Goal: Use online tool/utility: Utilize a website feature to perform a specific function

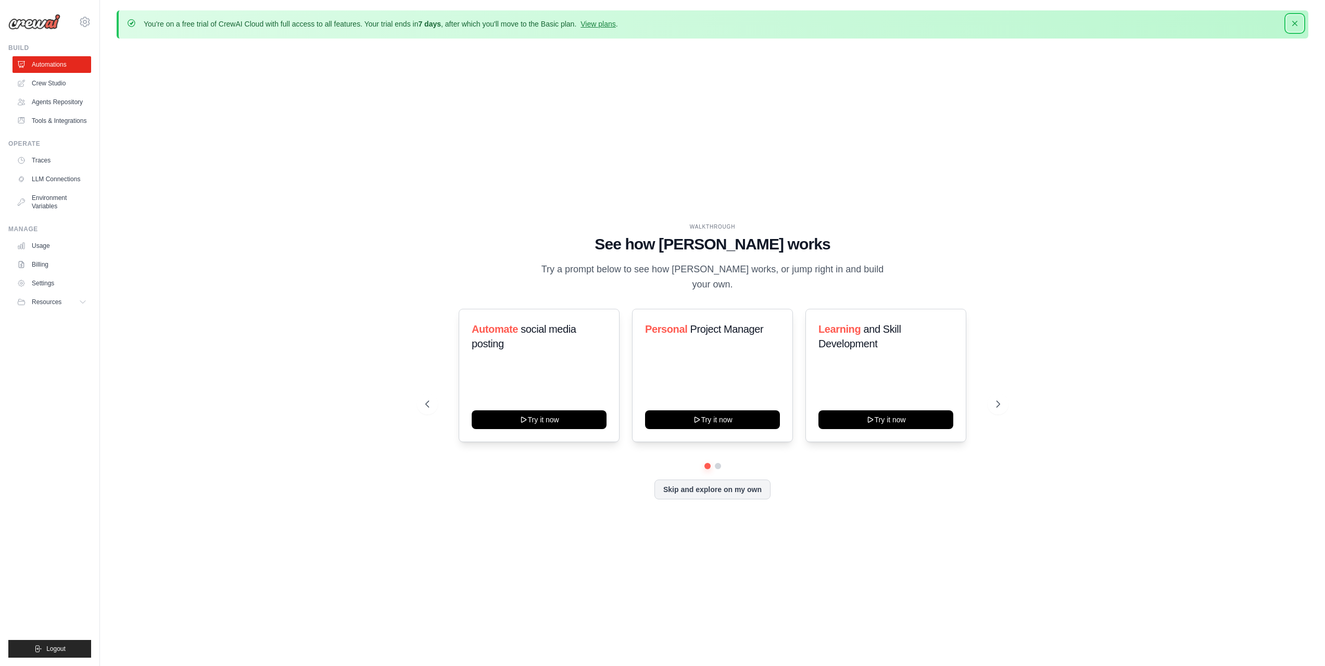
click at [1295, 24] on icon "button" at bounding box center [1294, 23] width 5 height 5
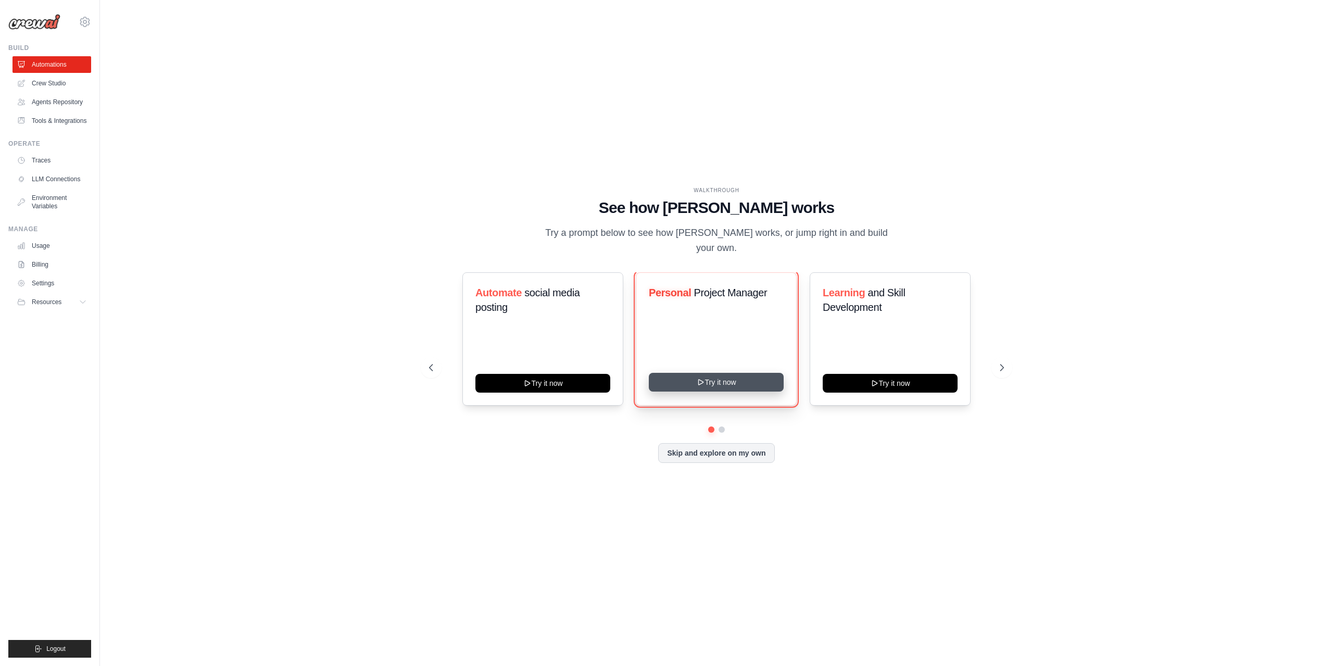
click at [719, 383] on button "Try it now" at bounding box center [716, 382] width 135 height 19
click at [830, 437] on div "Automate social media posting Try it now Personal Project Manager Learning and …" at bounding box center [716, 367] width 575 height 191
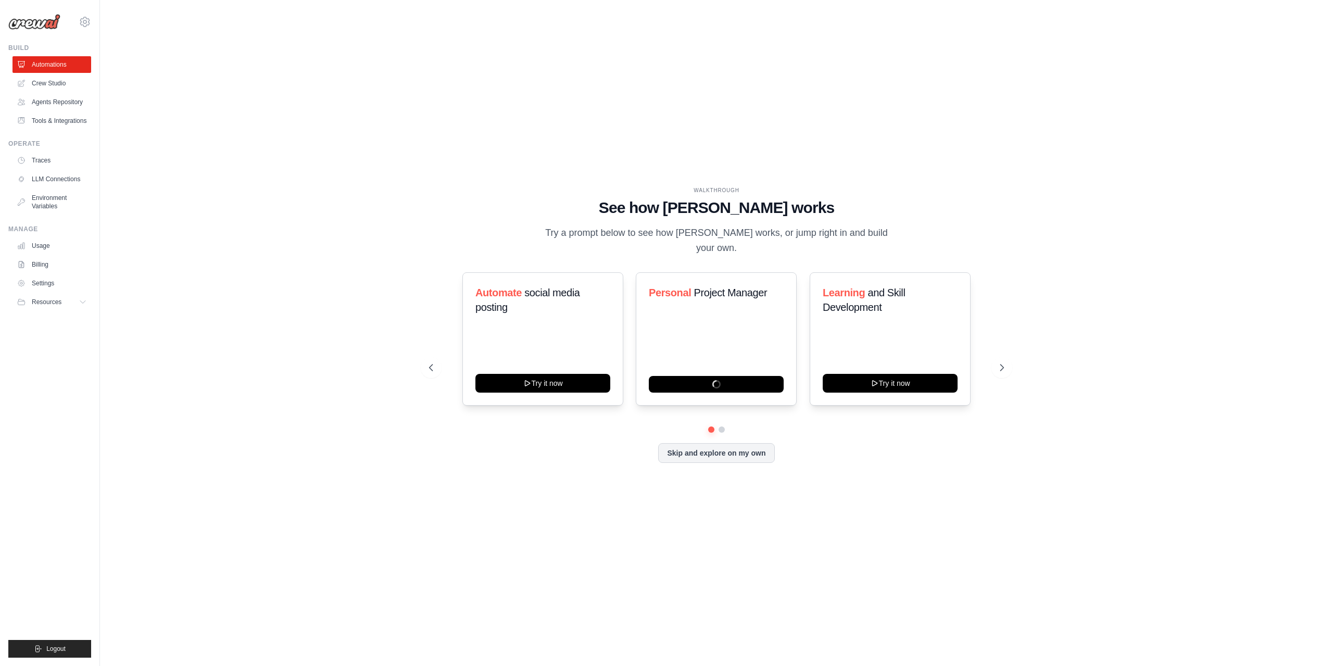
click at [830, 437] on div "Automate social media posting Try it now Personal Project Manager Learning and …" at bounding box center [716, 367] width 575 height 191
click at [861, 378] on button "Try it now" at bounding box center [890, 382] width 135 height 19
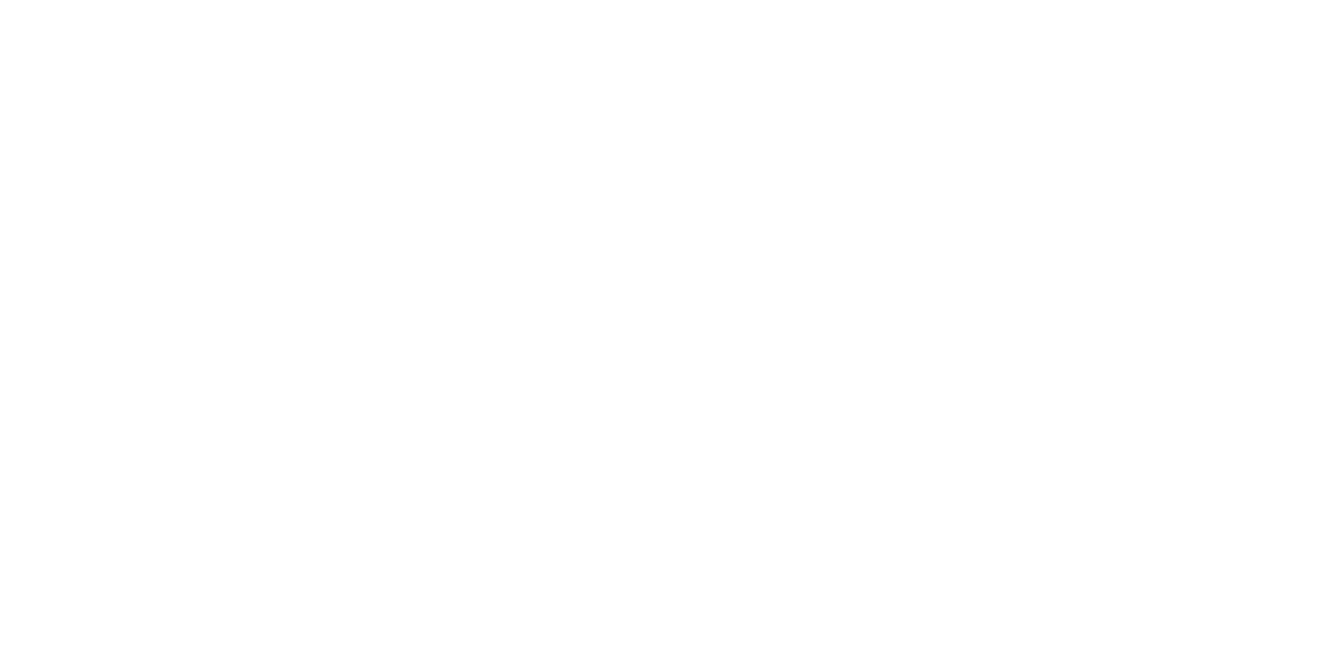
click at [660, 0] on html at bounding box center [666, 0] width 1333 height 0
click at [627, 0] on html at bounding box center [666, 0] width 1333 height 0
click at [607, 0] on html at bounding box center [666, 0] width 1333 height 0
drag, startPoint x: 607, startPoint y: 574, endPoint x: 561, endPoint y: 584, distance: 46.4
click at [592, 0] on html at bounding box center [666, 0] width 1333 height 0
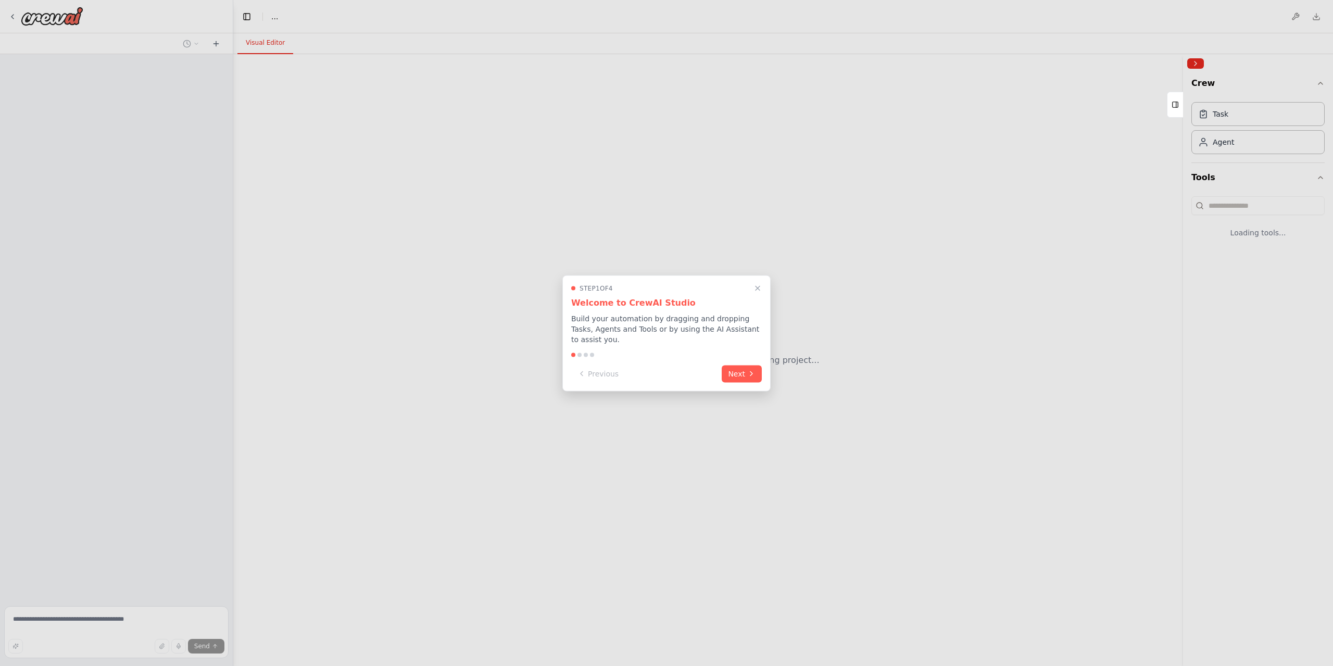
click at [497, 261] on div at bounding box center [666, 333] width 1333 height 666
drag, startPoint x: 496, startPoint y: 261, endPoint x: 426, endPoint y: 290, distance: 75.9
click at [425, 290] on div at bounding box center [666, 333] width 1333 height 666
click at [742, 375] on button "Next" at bounding box center [742, 372] width 40 height 17
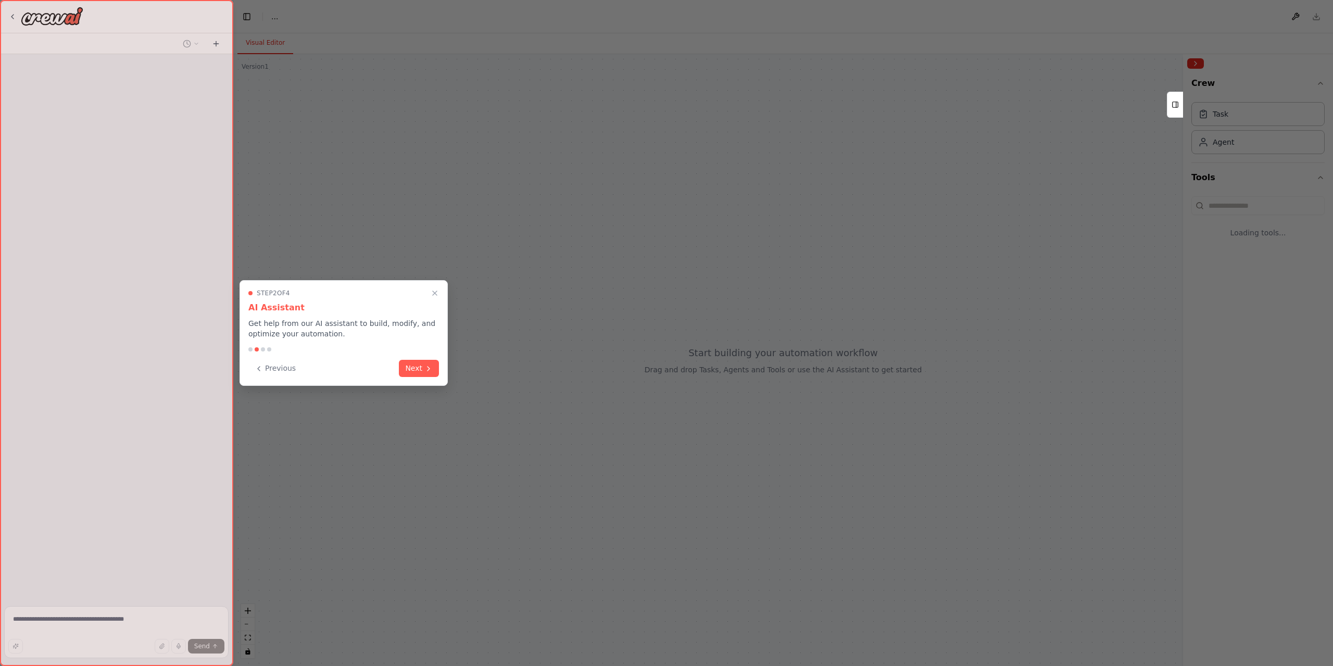
click at [422, 372] on button "Next" at bounding box center [419, 368] width 40 height 17
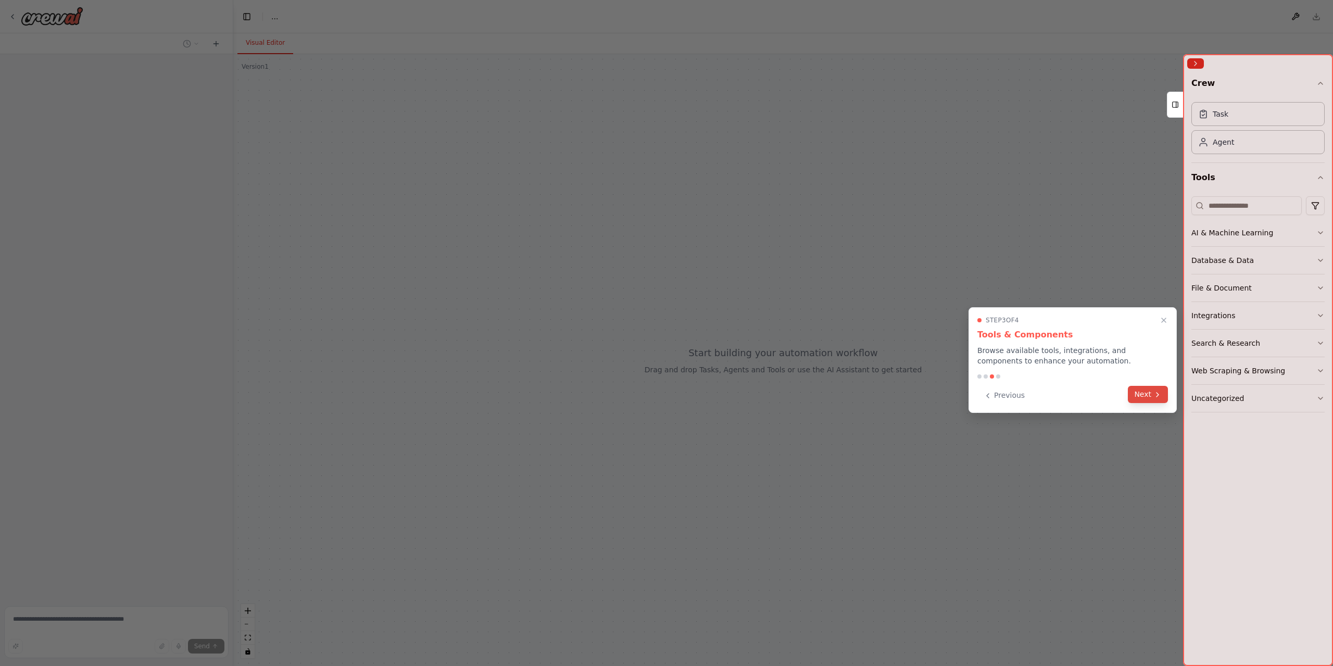
click at [1158, 388] on button "Next" at bounding box center [1148, 394] width 40 height 17
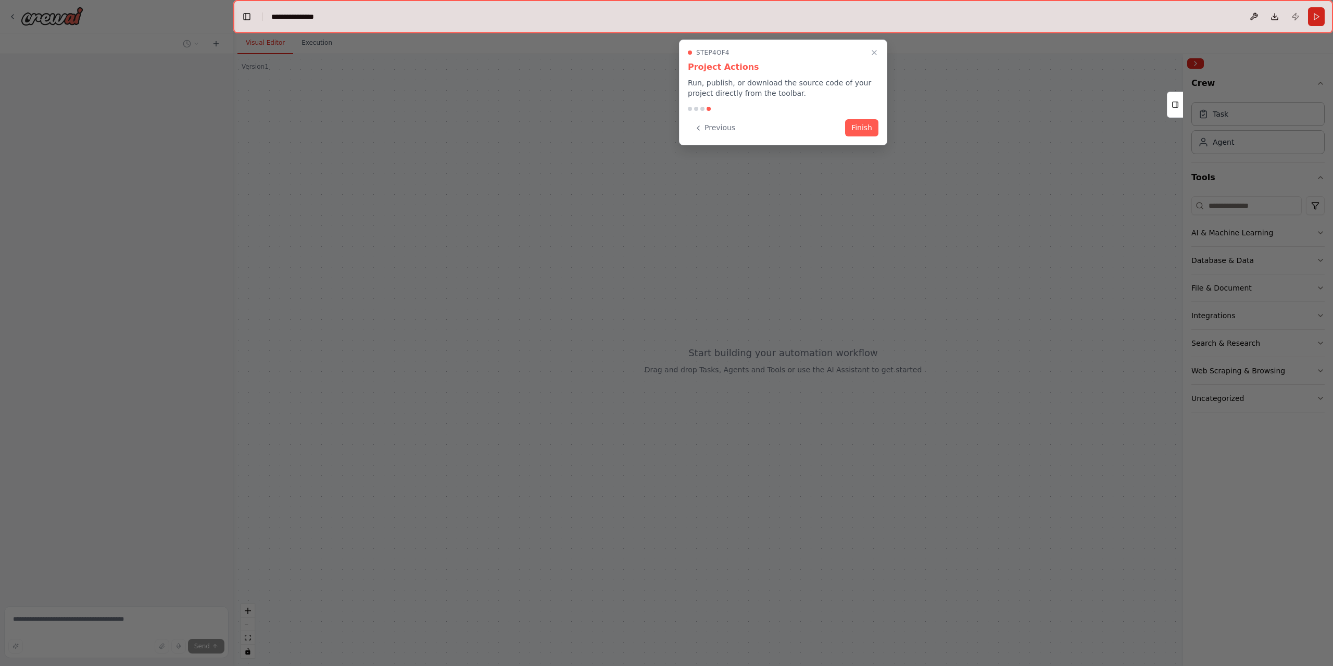
click at [862, 128] on button "Finish" at bounding box center [861, 127] width 33 height 17
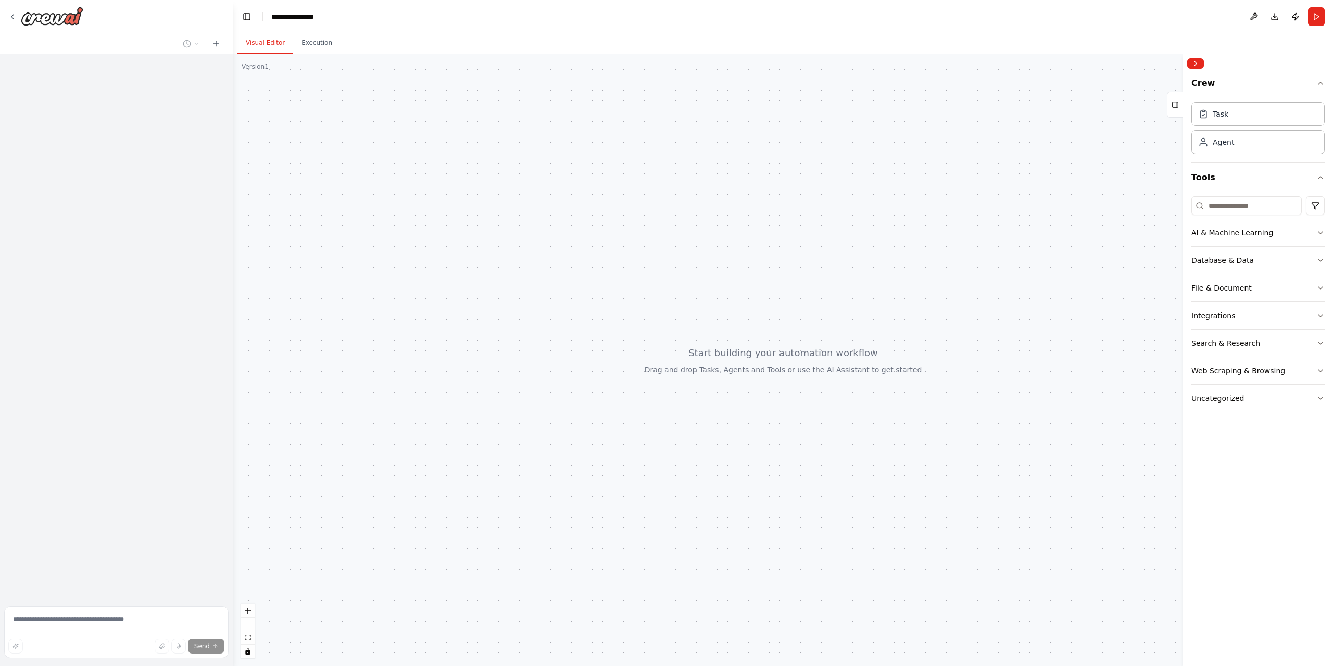
drag, startPoint x: 598, startPoint y: 209, endPoint x: 548, endPoint y: 221, distance: 51.3
click at [548, 221] on div at bounding box center [783, 360] width 1100 height 612
drag, startPoint x: 548, startPoint y: 221, endPoint x: 524, endPoint y: 231, distance: 25.9
click at [524, 231] on div at bounding box center [783, 360] width 1100 height 612
click at [1248, 17] on button at bounding box center [1253, 16] width 17 height 19
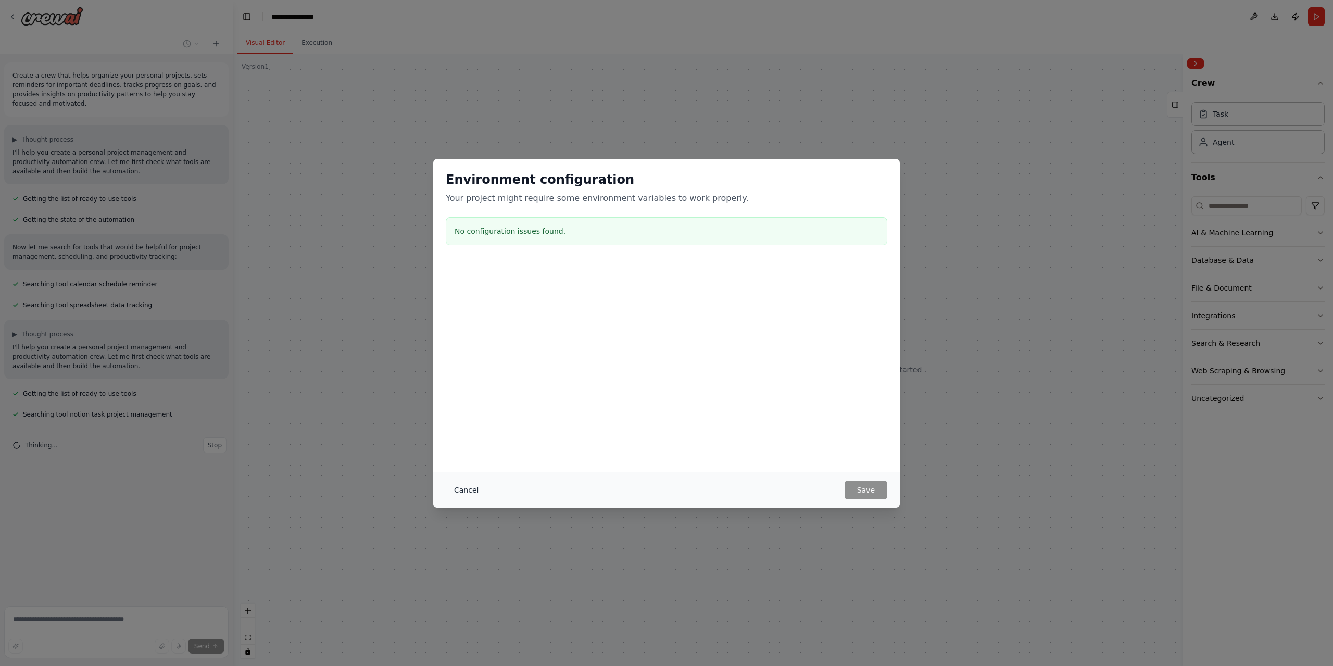
click at [471, 488] on button "Cancel" at bounding box center [466, 490] width 41 height 19
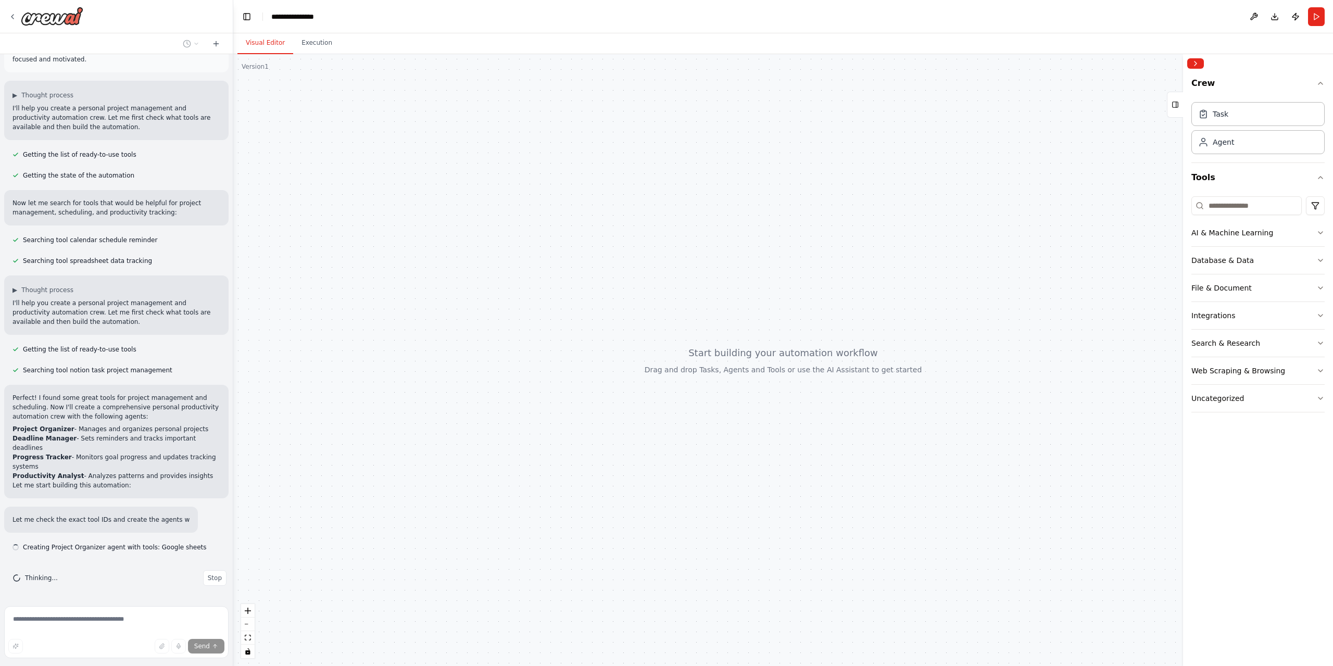
scroll to position [54, 0]
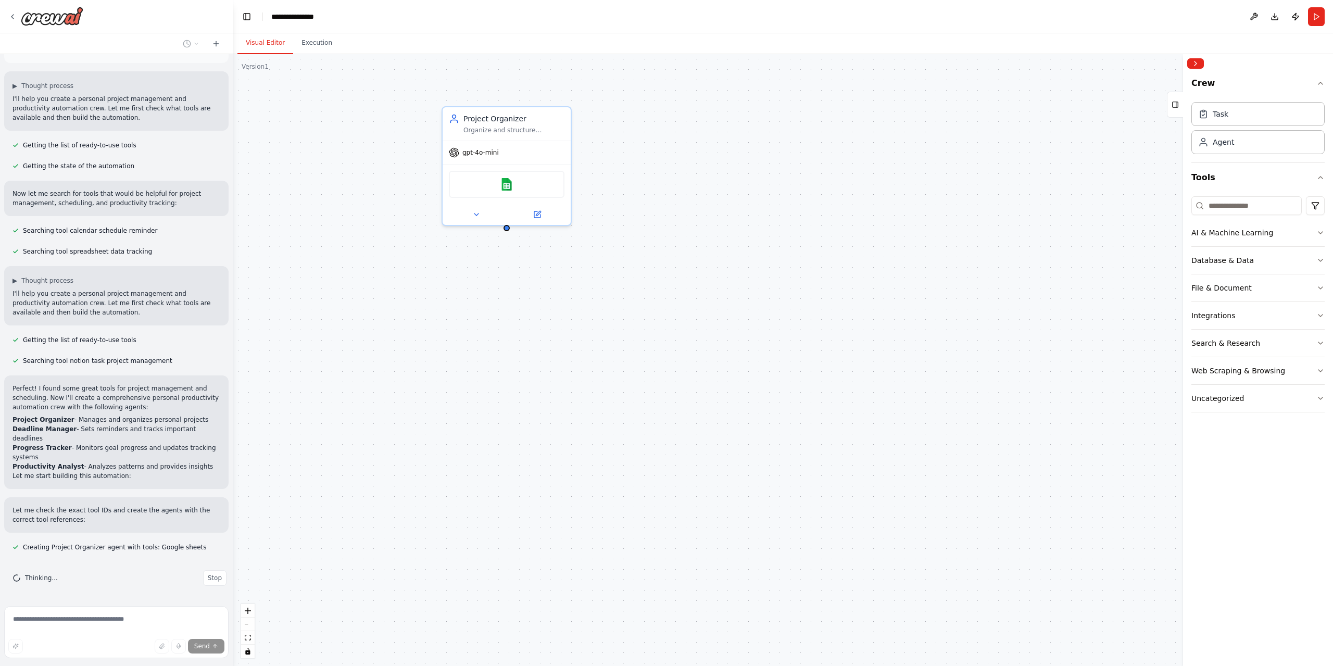
click at [410, 539] on div "Project Organizer Organize and structure personal projects for {user_name}, cre…" at bounding box center [783, 360] width 1100 height 612
click at [386, 547] on div "Project Organizer Organize and structure personal projects for {user_name}, cre…" at bounding box center [783, 360] width 1100 height 612
drag, startPoint x: 386, startPoint y: 547, endPoint x: 364, endPoint y: 558, distance: 24.7
click at [364, 558] on div "Project Organizer Organize and structure personal projects for {user_name}, cre…" at bounding box center [783, 360] width 1100 height 612
click at [351, 568] on div "Project Organizer Organize and structure personal projects for {user_name}, cre…" at bounding box center [783, 360] width 1100 height 612
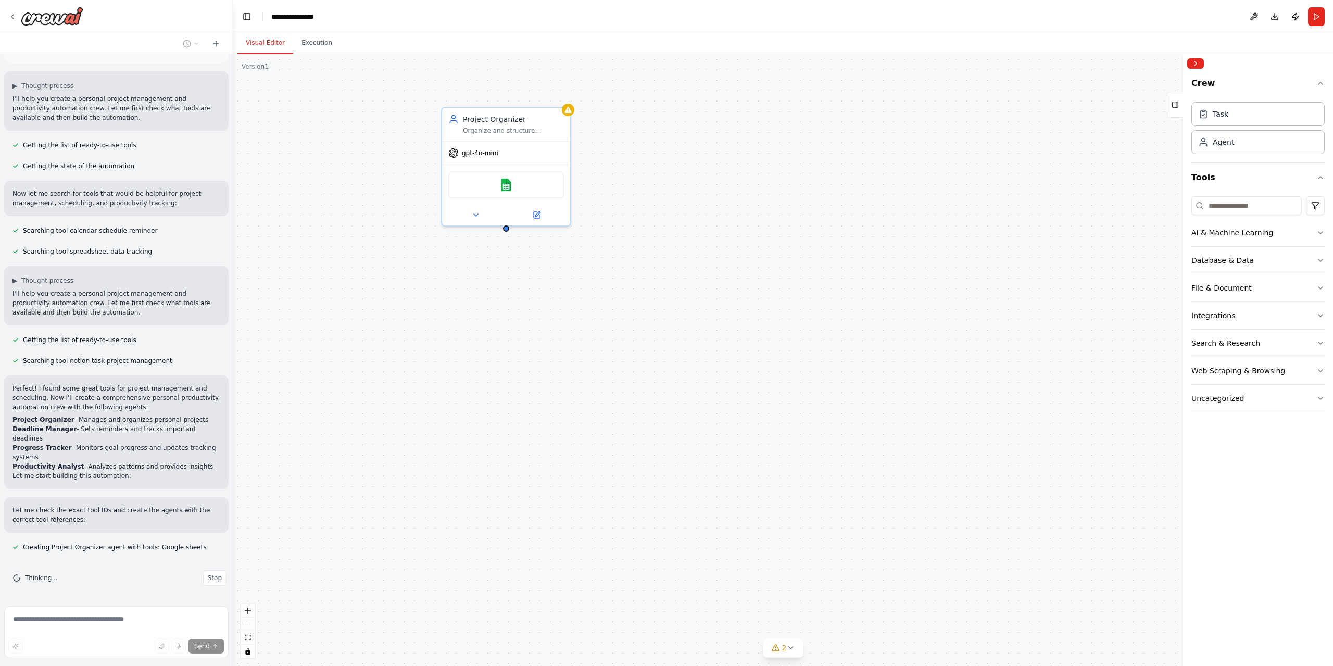
drag, startPoint x: 351, startPoint y: 568, endPoint x: 338, endPoint y: 575, distance: 15.4
click at [338, 575] on div "Project Organizer Organize and structure personal projects for {user_name}, cre…" at bounding box center [783, 360] width 1100 height 612
click at [493, 159] on div "gpt-4o-mini" at bounding box center [506, 151] width 128 height 23
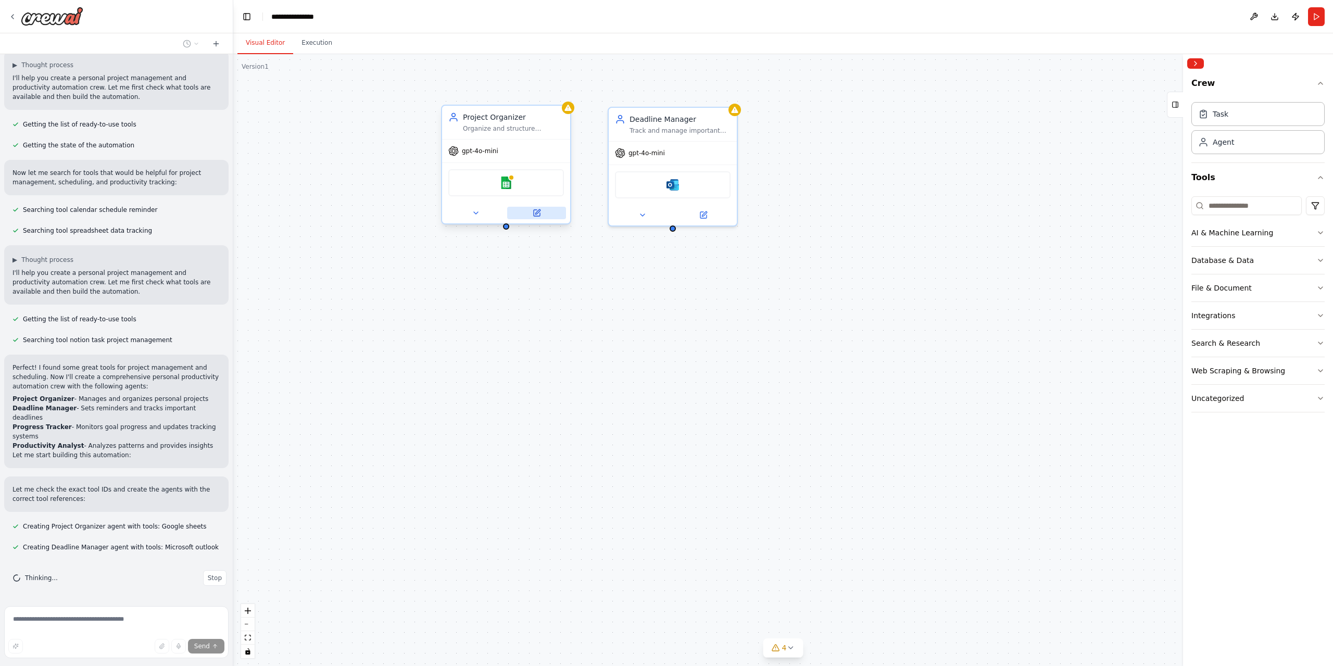
scroll to position [95, 0]
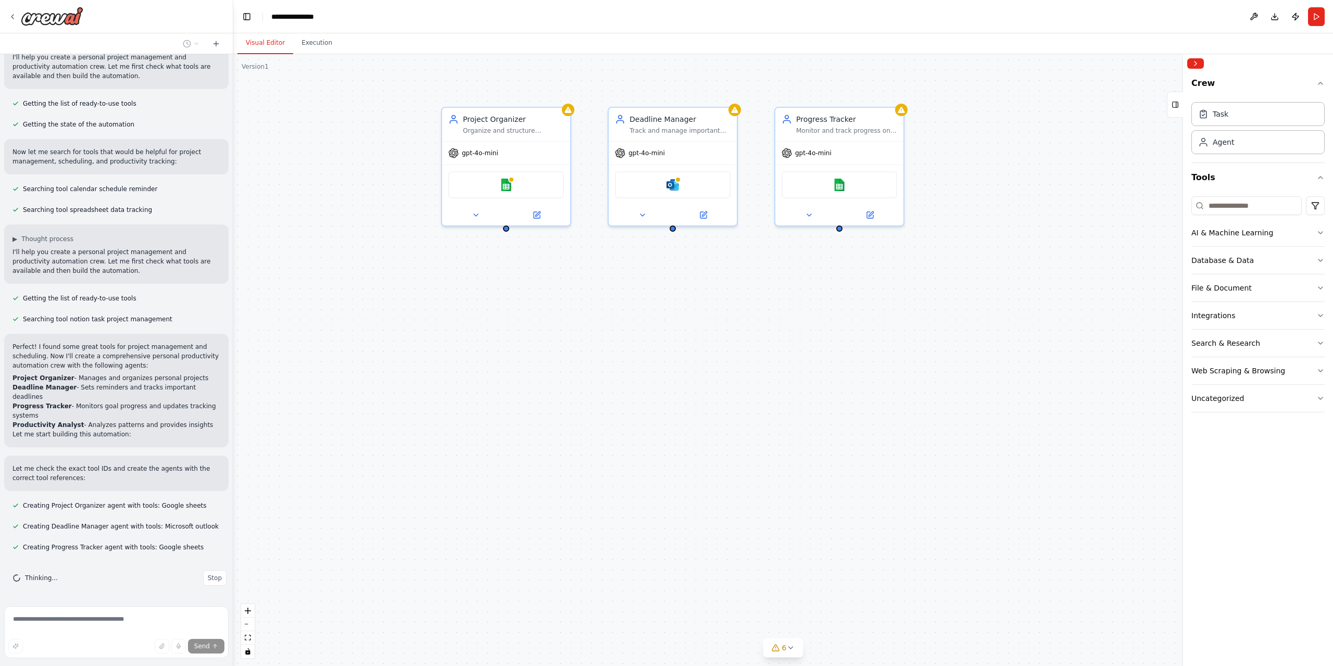
drag, startPoint x: 727, startPoint y: 320, endPoint x: 694, endPoint y: 333, distance: 36.3
click at [694, 333] on div "Project Organizer Organize and structure personal projects for {user_name}, cre…" at bounding box center [783, 360] width 1100 height 612
click at [667, 342] on div "Project Organizer Organize and structure personal projects for {user_name}, cre…" at bounding box center [783, 360] width 1100 height 612
click at [649, 348] on div "Project Organizer Organize and structure personal projects for {user_name}, cre…" at bounding box center [783, 360] width 1100 height 612
click at [639, 350] on div "Project Organizer Organize and structure personal projects for {user_name}, cre…" at bounding box center [783, 360] width 1100 height 612
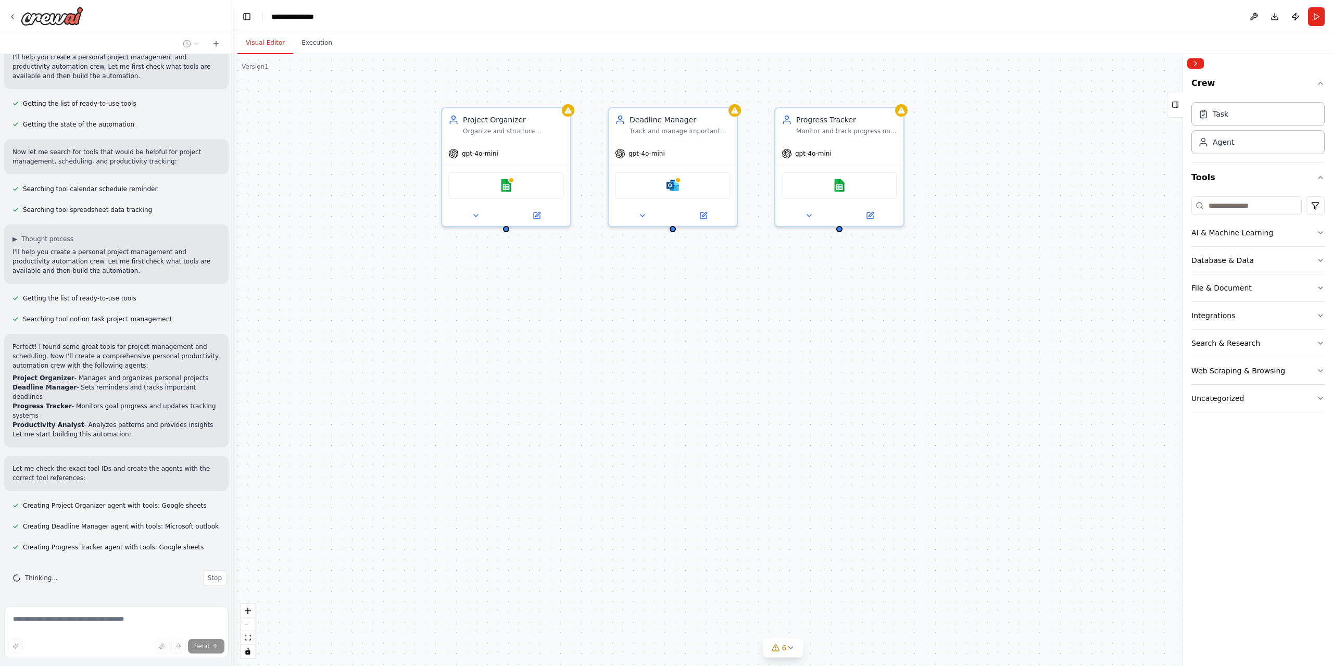
click at [623, 355] on div "Project Organizer Organize and structure personal projects for {user_name}, cre…" at bounding box center [783, 360] width 1100 height 612
click at [615, 358] on div "Project Organizer Organize and structure personal projects for {user_name}, cre…" at bounding box center [783, 360] width 1100 height 612
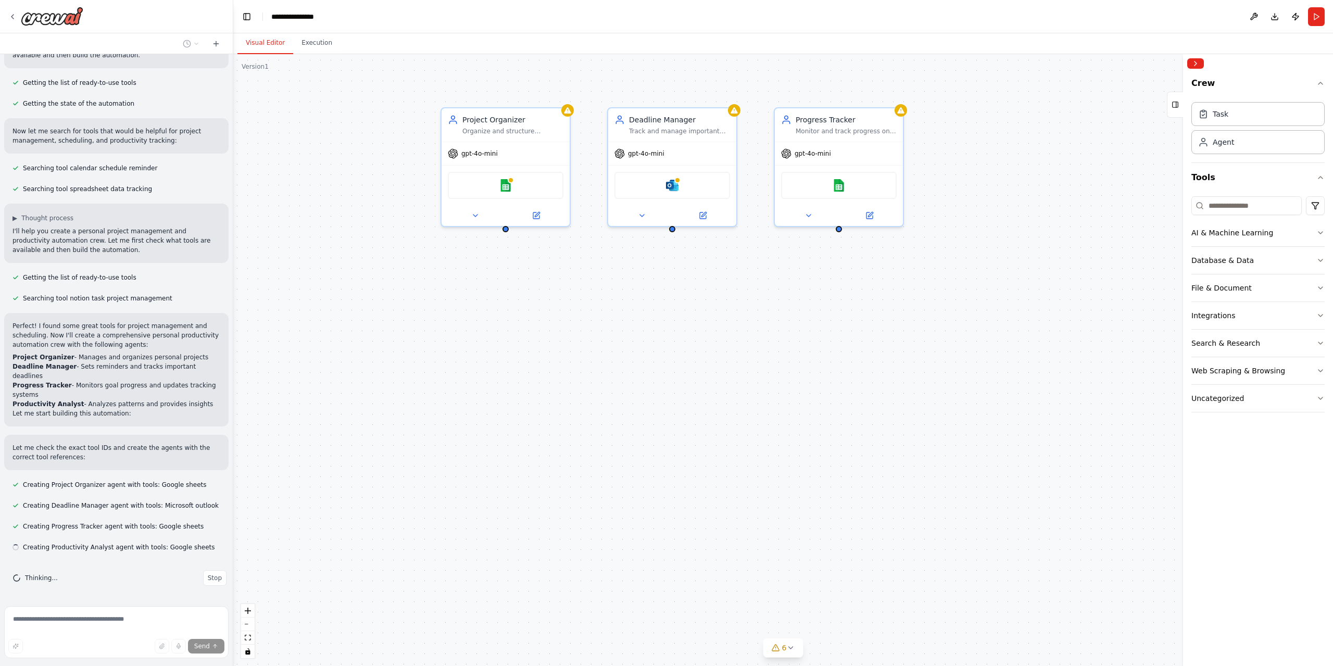
drag, startPoint x: 615, startPoint y: 358, endPoint x: 574, endPoint y: 370, distance: 42.7
click at [574, 370] on div "Project Organizer Organize and structure personal projects for {user_name}, cre…" at bounding box center [783, 360] width 1100 height 612
click at [543, 383] on div "Project Organizer Organize and structure personal projects for {user_name}, cre…" at bounding box center [783, 360] width 1100 height 612
drag, startPoint x: 543, startPoint y: 383, endPoint x: 511, endPoint y: 391, distance: 32.8
click at [511, 391] on div "Project Organizer Organize and structure personal projects for {user_name}, cre…" at bounding box center [783, 360] width 1100 height 612
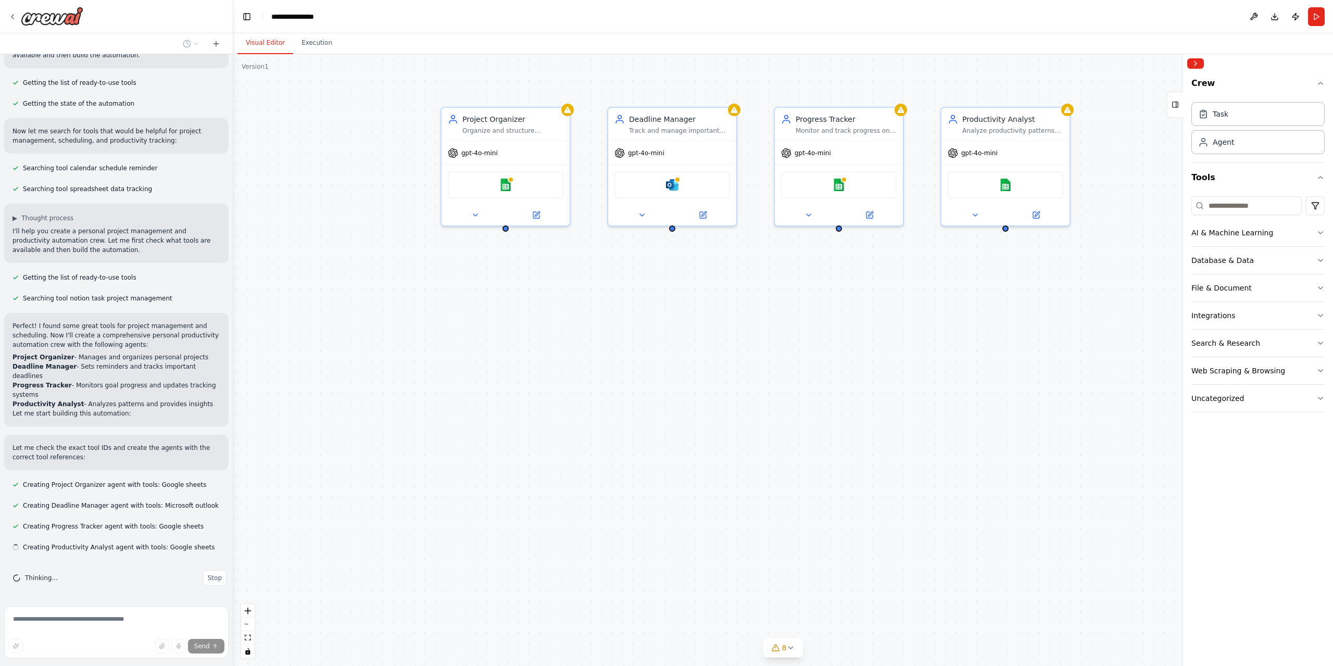
click at [557, 362] on div "Project Organizer Organize and structure personal projects for {user_name}, cre…" at bounding box center [783, 360] width 1100 height 612
drag, startPoint x: 557, startPoint y: 362, endPoint x: 535, endPoint y: 370, distance: 23.7
click at [535, 370] on div "Project Organizer Organize and structure personal projects for {user_name}, cre…" at bounding box center [783, 360] width 1100 height 612
click at [800, 356] on div "Project Organizer Organize and structure personal projects for {user_name}, cre…" at bounding box center [783, 360] width 1100 height 612
drag, startPoint x: 800, startPoint y: 356, endPoint x: 766, endPoint y: 370, distance: 36.2
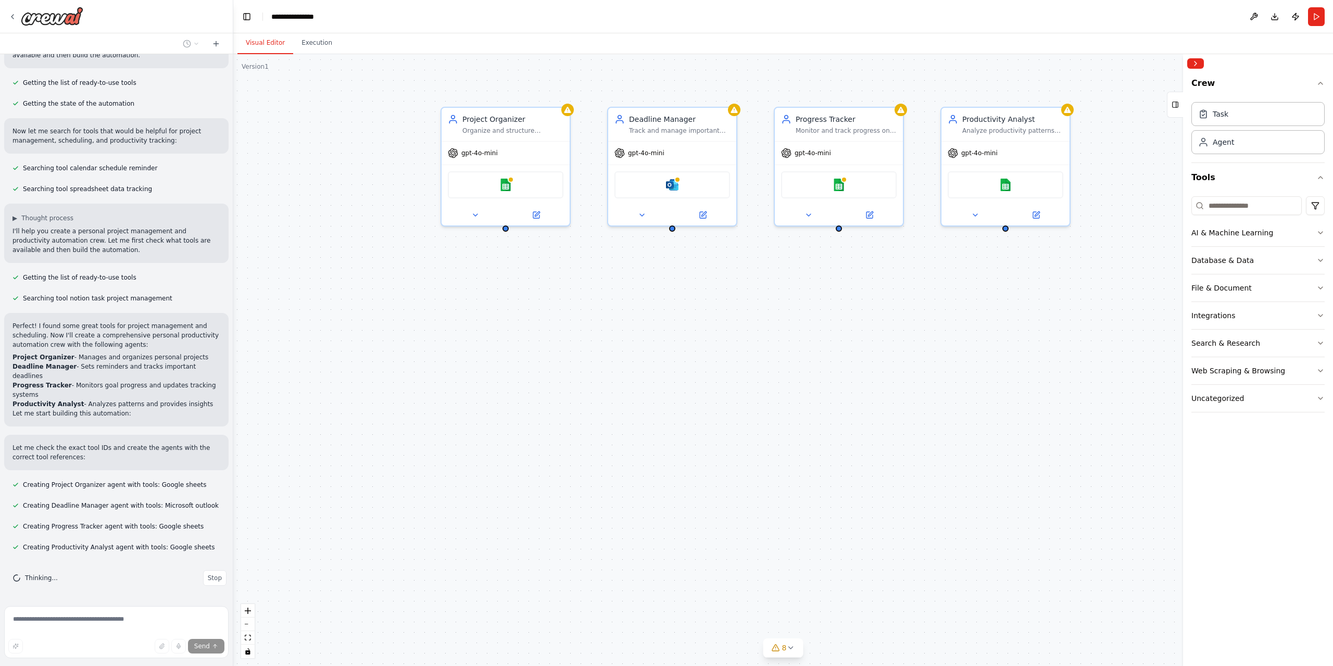
click at [766, 366] on div "Project Organizer Organize and structure personal projects for {user_name}, cre…" at bounding box center [783, 360] width 1100 height 612
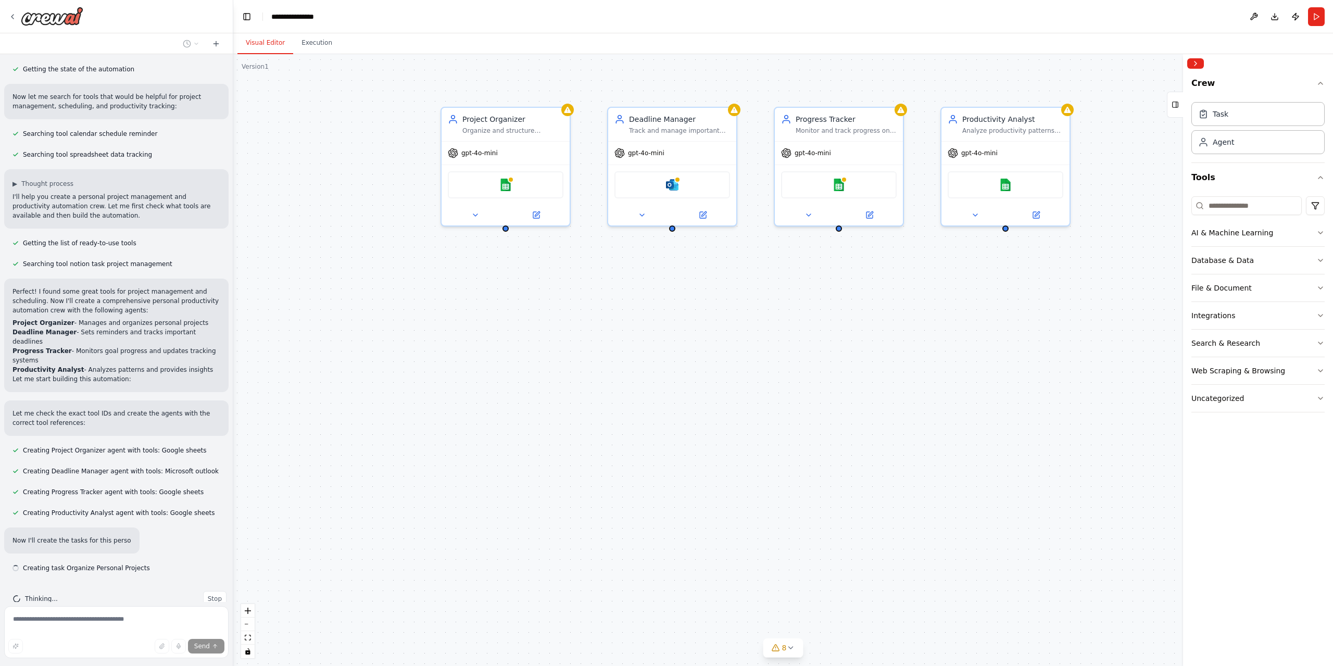
scroll to position [171, 0]
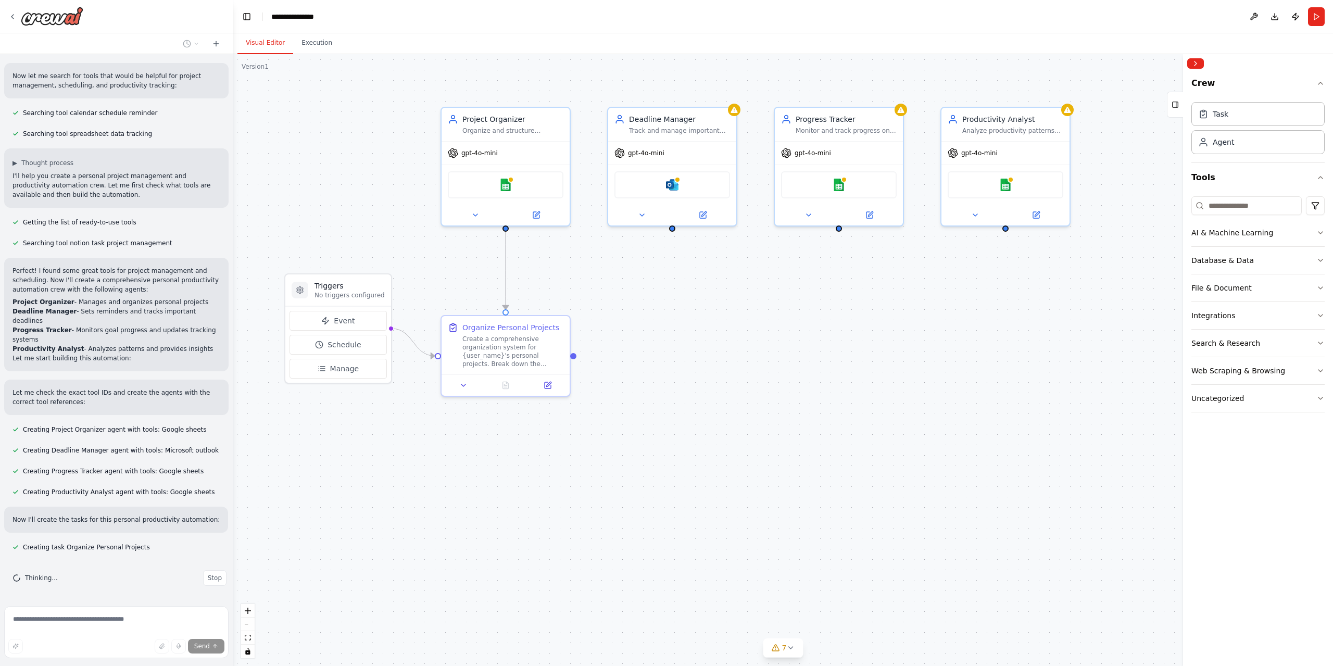
drag, startPoint x: 733, startPoint y: 345, endPoint x: 707, endPoint y: 365, distance: 33.1
click at [707, 365] on div ".deletable-edge-delete-btn { width: 20px; height: 20px; border: 0px solid #ffff…" at bounding box center [783, 360] width 1100 height 612
drag, startPoint x: 707, startPoint y: 365, endPoint x: 682, endPoint y: 376, distance: 27.5
click at [682, 376] on div ".deletable-edge-delete-btn { width: 20px; height: 20px; border: 0px solid #ffff…" at bounding box center [783, 360] width 1100 height 612
drag, startPoint x: 673, startPoint y: 431, endPoint x: 609, endPoint y: 472, distance: 76.1
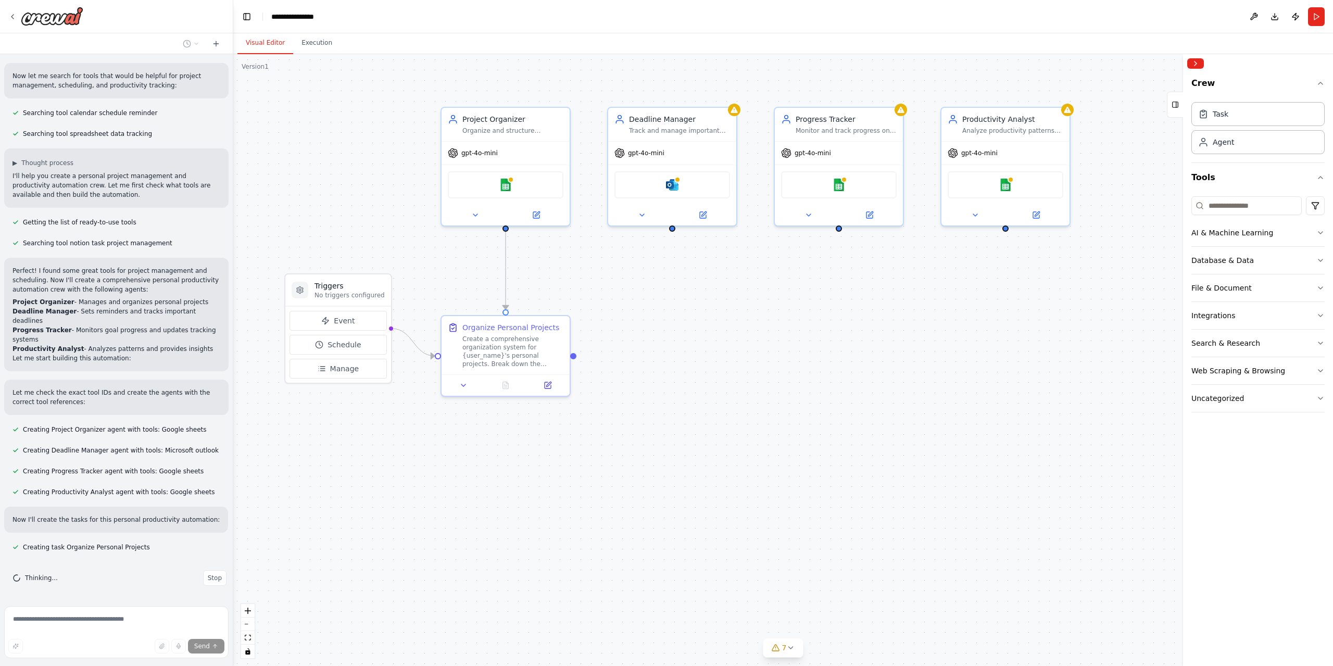
click at [629, 460] on div ".deletable-edge-delete-btn { width: 20px; height: 20px; border: 0px solid #ffff…" at bounding box center [783, 360] width 1100 height 612
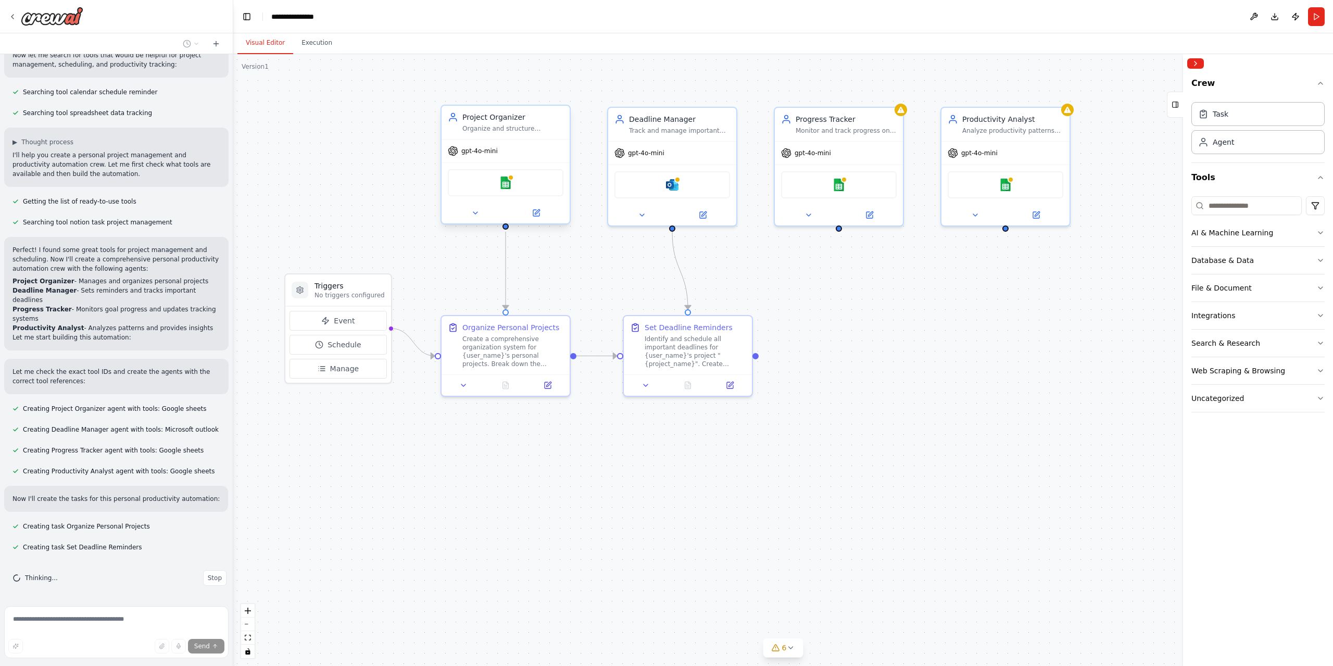
click at [518, 187] on div "Google sheets" at bounding box center [506, 182] width 116 height 27
click at [524, 188] on div "Google sheets" at bounding box center [506, 182] width 116 height 27
click at [535, 218] on button at bounding box center [536, 213] width 59 height 12
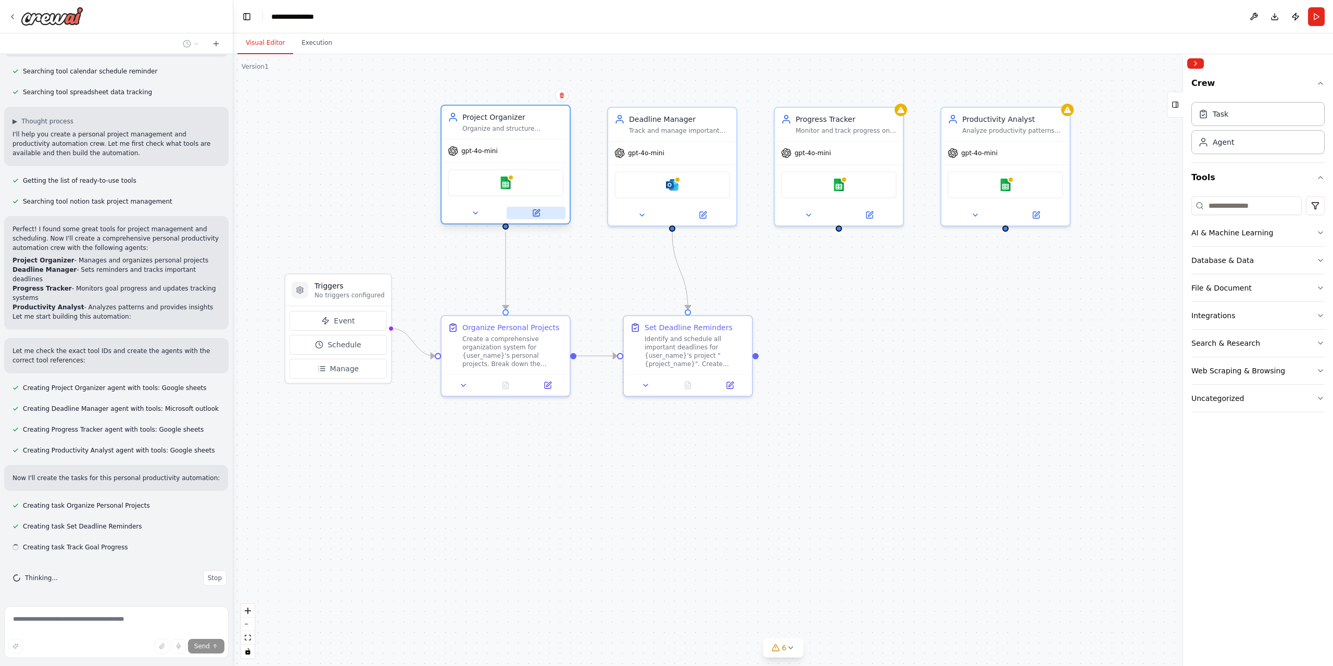
click at [544, 215] on button at bounding box center [536, 213] width 59 height 12
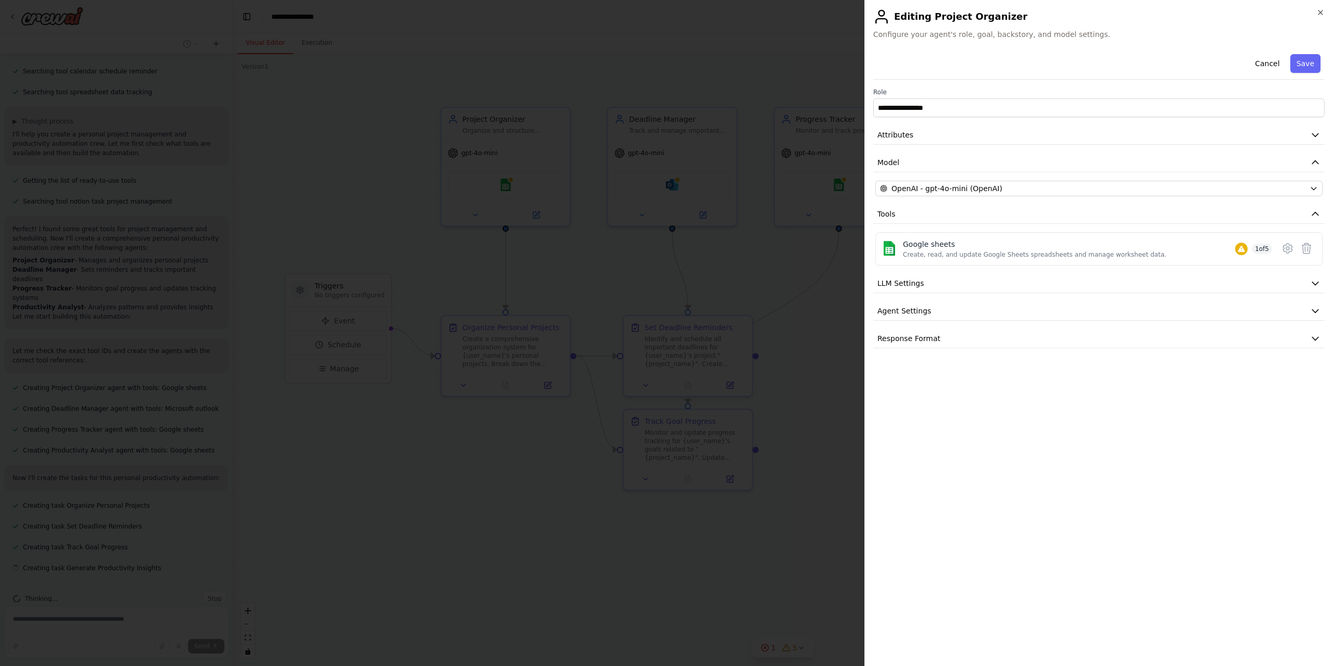
scroll to position [234, 0]
click at [945, 289] on button "LLM Settings" at bounding box center [1098, 283] width 451 height 19
click at [970, 288] on button "LLM Settings" at bounding box center [1098, 283] width 451 height 19
click at [1009, 288] on button "LLM Settings" at bounding box center [1098, 283] width 451 height 19
click at [1016, 284] on button "LLM Settings" at bounding box center [1098, 283] width 451 height 19
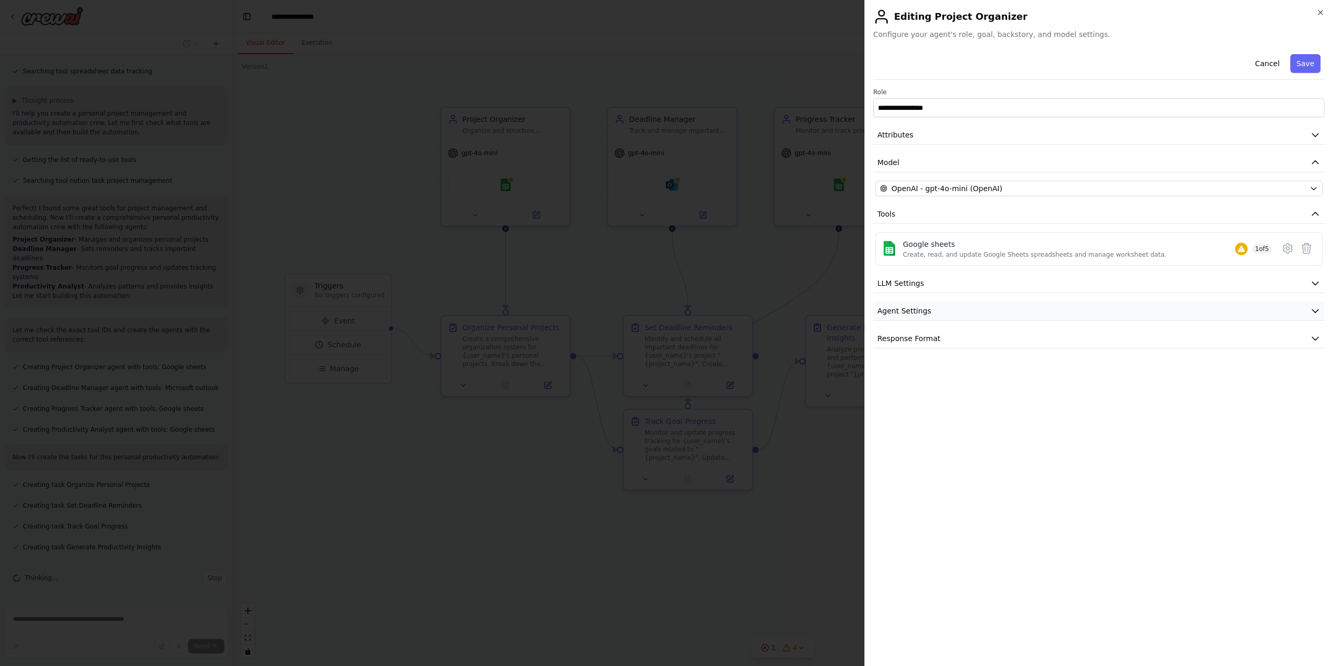
click at [999, 319] on button "Agent Settings" at bounding box center [1098, 310] width 451 height 19
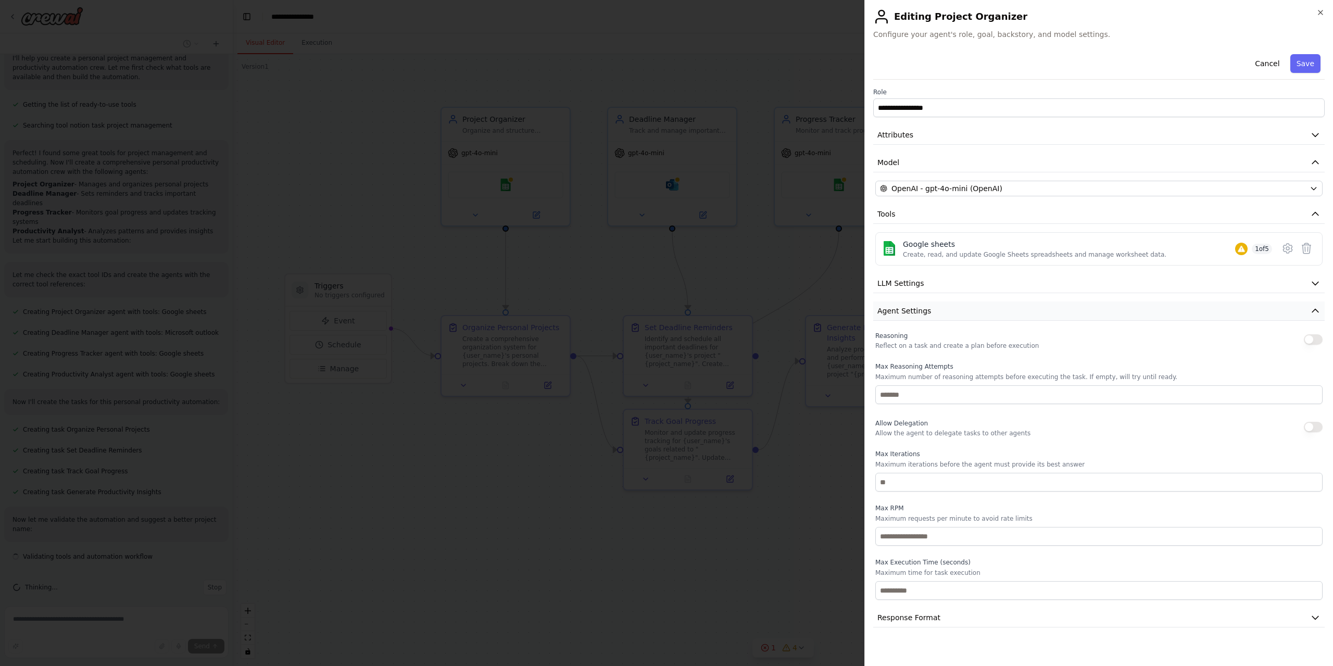
scroll to position [298, 0]
click at [1003, 317] on button "Agent Settings" at bounding box center [1098, 310] width 451 height 19
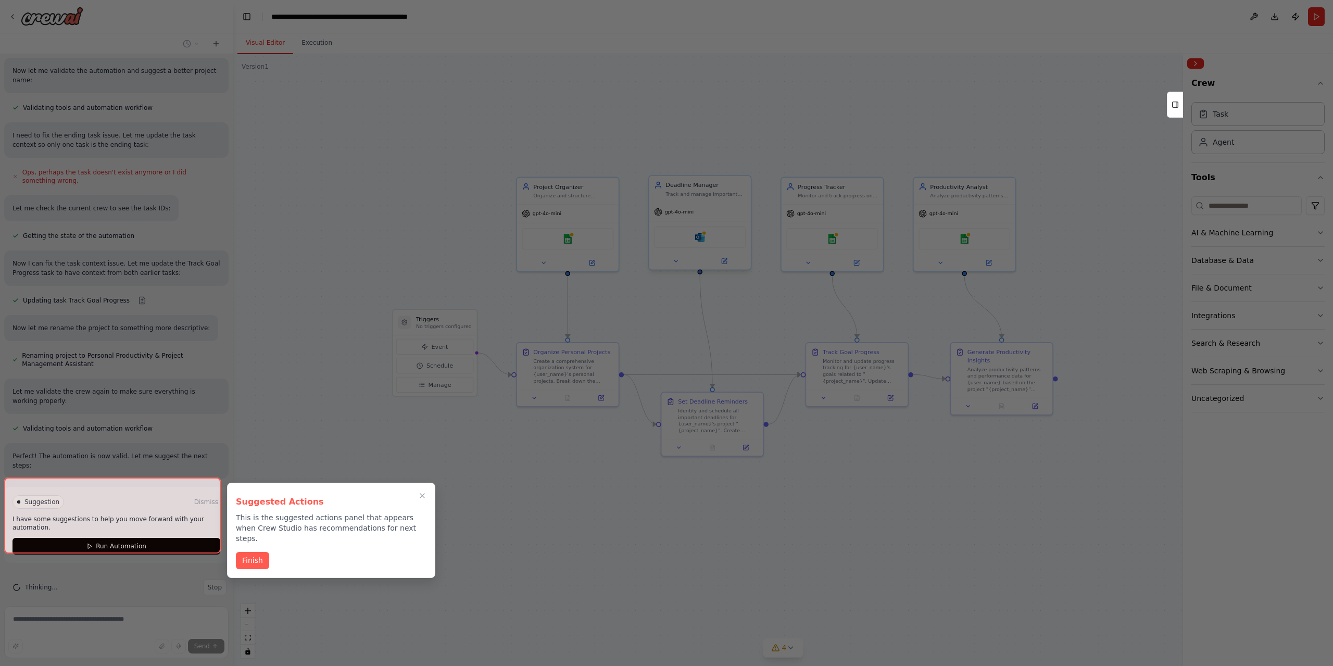
scroll to position [747, 0]
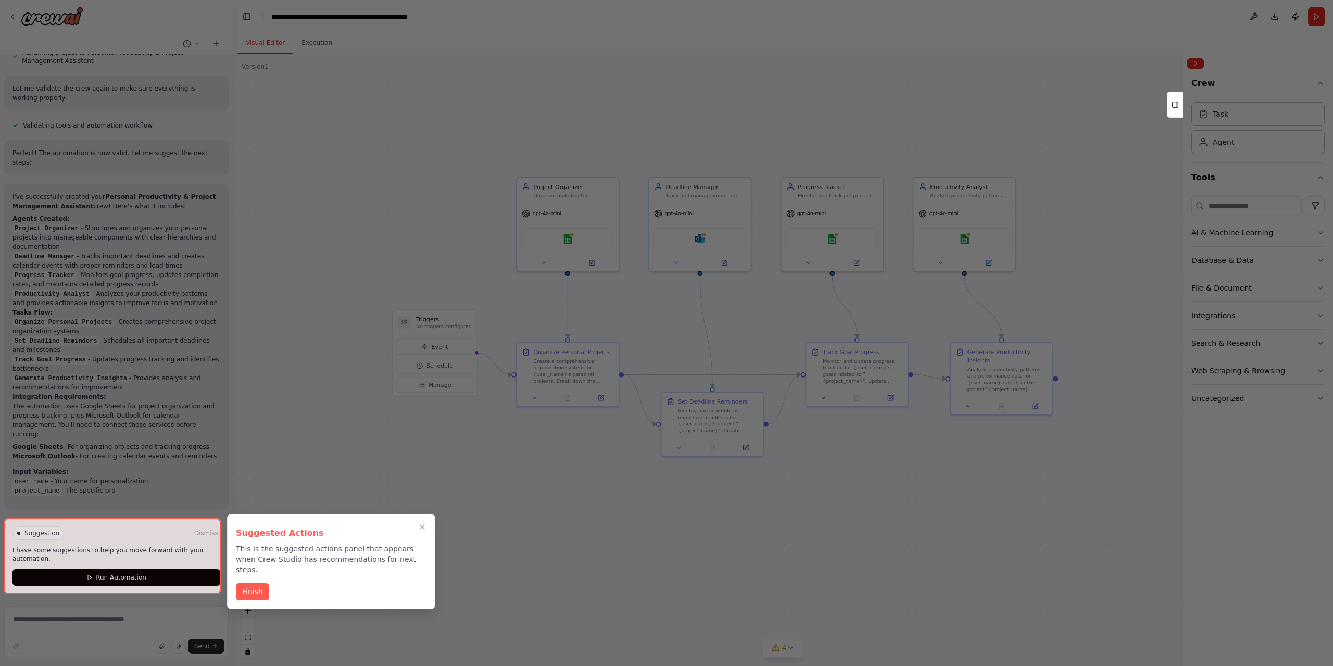
click at [255, 587] on button "Finish" at bounding box center [252, 591] width 33 height 17
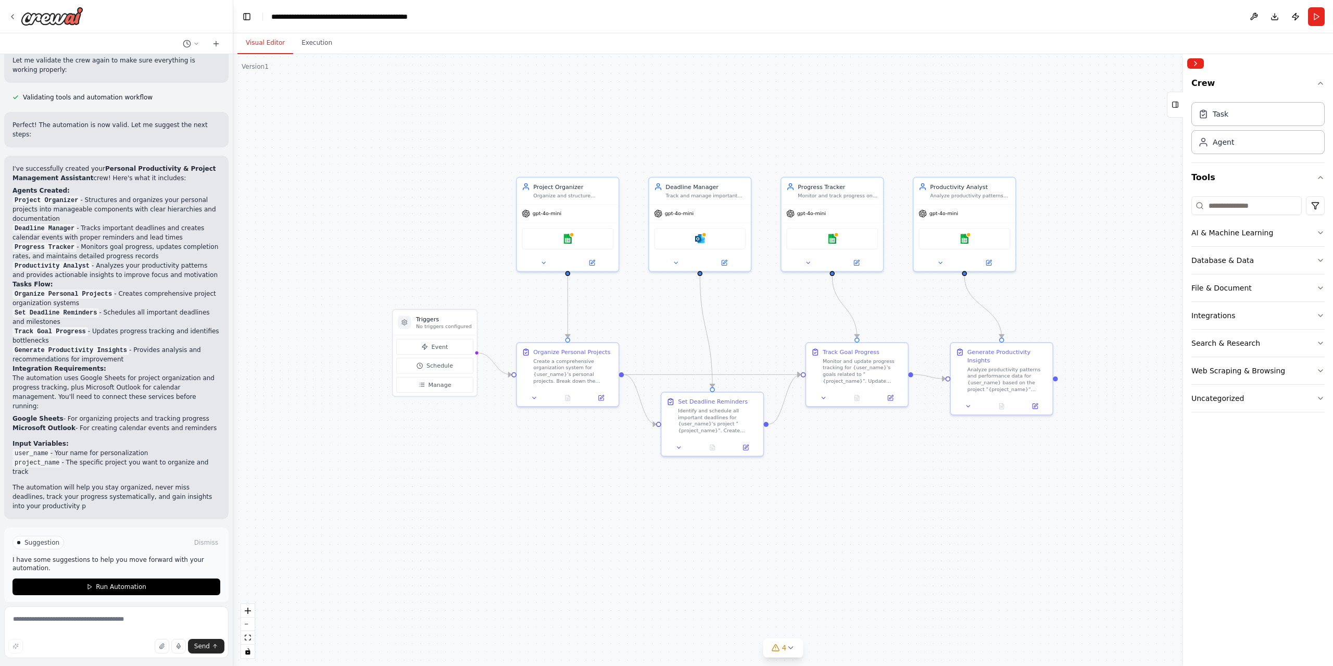
scroll to position [1078, 0]
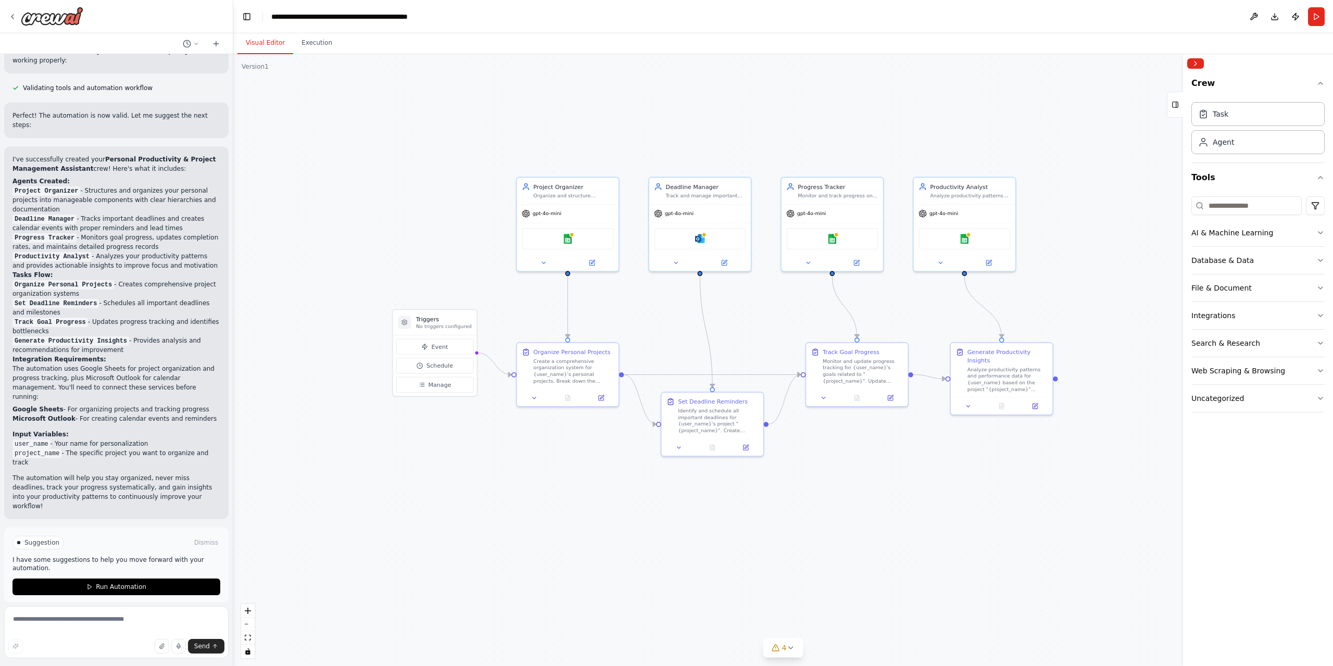
click at [826, 41] on div "Visual Editor Execution" at bounding box center [783, 43] width 1100 height 21
click at [809, 45] on div "Visual Editor Execution" at bounding box center [783, 43] width 1100 height 21
drag, startPoint x: 809, startPoint y: 45, endPoint x: 696, endPoint y: 2, distance: 121.0
click at [759, 49] on div "Visual Editor Execution" at bounding box center [783, 43] width 1100 height 21
drag, startPoint x: 686, startPoint y: 35, endPoint x: 666, endPoint y: 47, distance: 23.3
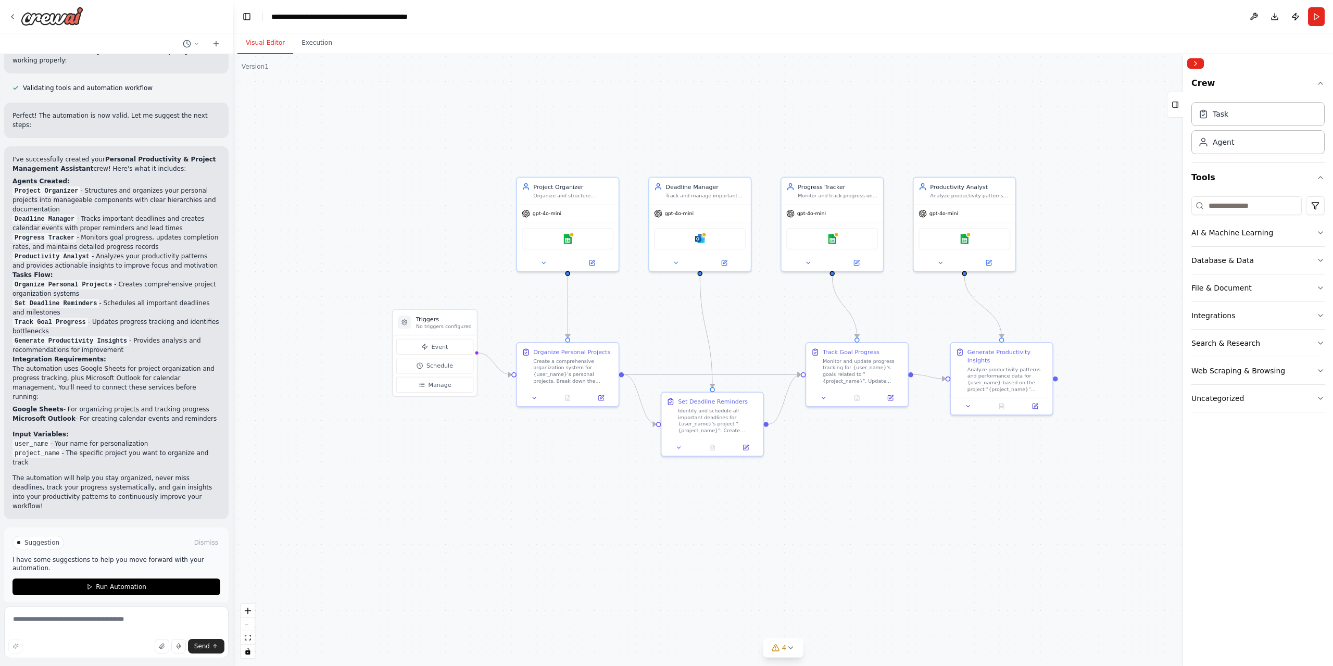
click at [666, 47] on div "Visual Editor Execution" at bounding box center [783, 43] width 1100 height 21
click at [656, 48] on div "Visual Editor Execution" at bounding box center [783, 43] width 1100 height 21
click at [648, 49] on div "Visual Editor Execution" at bounding box center [783, 43] width 1100 height 21
click at [637, 49] on div "Visual Editor Execution" at bounding box center [783, 43] width 1100 height 21
click at [631, 49] on div "Visual Editor Execution" at bounding box center [783, 43] width 1100 height 21
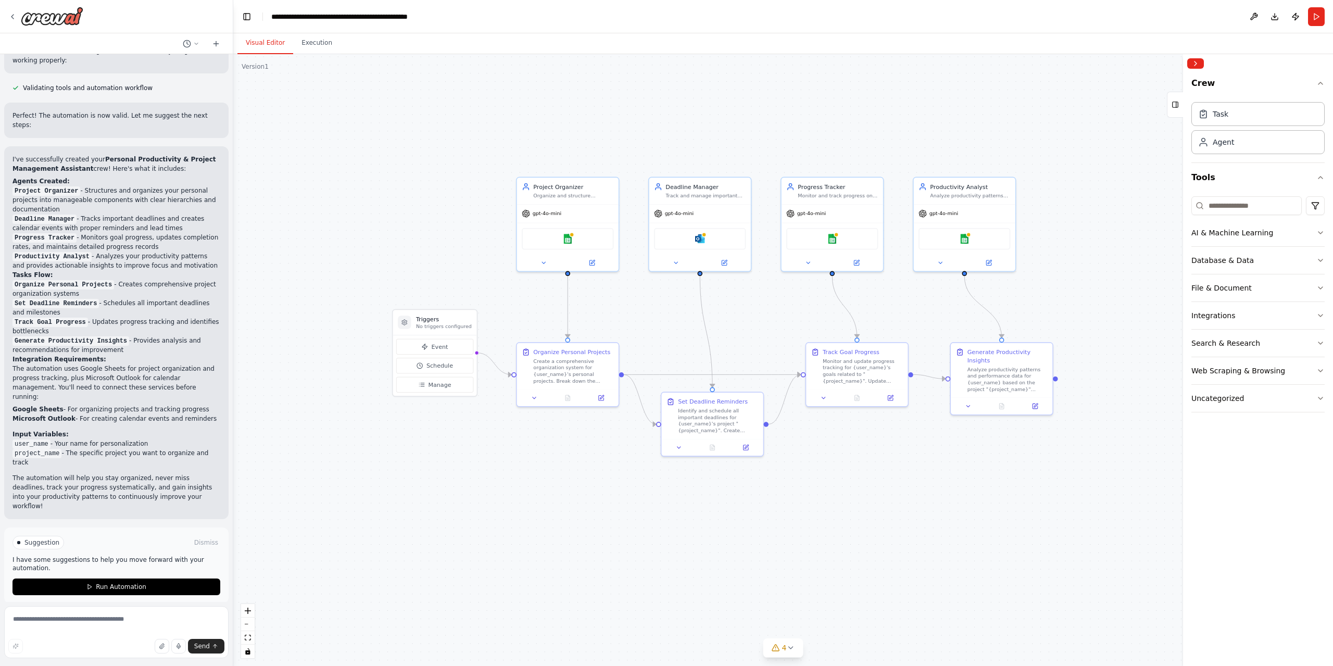
click at [607, 47] on div "Visual Editor Execution" at bounding box center [783, 43] width 1100 height 21
drag, startPoint x: 607, startPoint y: 47, endPoint x: 585, endPoint y: 41, distance: 22.1
click at [585, 41] on div "Visual Editor Execution" at bounding box center [783, 43] width 1100 height 21
click at [629, 42] on div "Visual Editor Execution" at bounding box center [783, 43] width 1100 height 21
drag, startPoint x: 629, startPoint y: 42, endPoint x: 616, endPoint y: 41, distance: 13.0
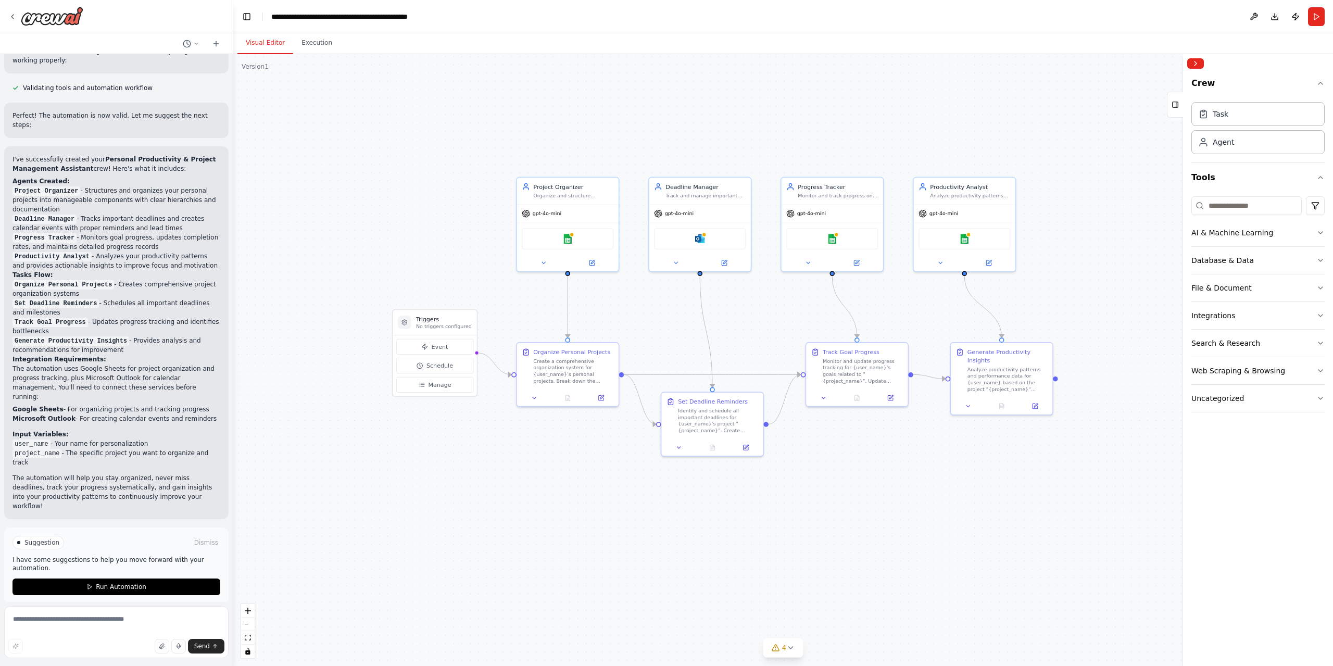
click at [616, 41] on div "Visual Editor Execution" at bounding box center [783, 43] width 1100 height 21
click at [616, 40] on div "Visual Editor Execution" at bounding box center [783, 43] width 1100 height 21
drag, startPoint x: 906, startPoint y: 48, endPoint x: 898, endPoint y: 47, distance: 8.9
click at [898, 47] on div "Visual Editor Execution" at bounding box center [783, 43] width 1100 height 21
drag, startPoint x: 898, startPoint y: 47, endPoint x: 881, endPoint y: 42, distance: 17.3
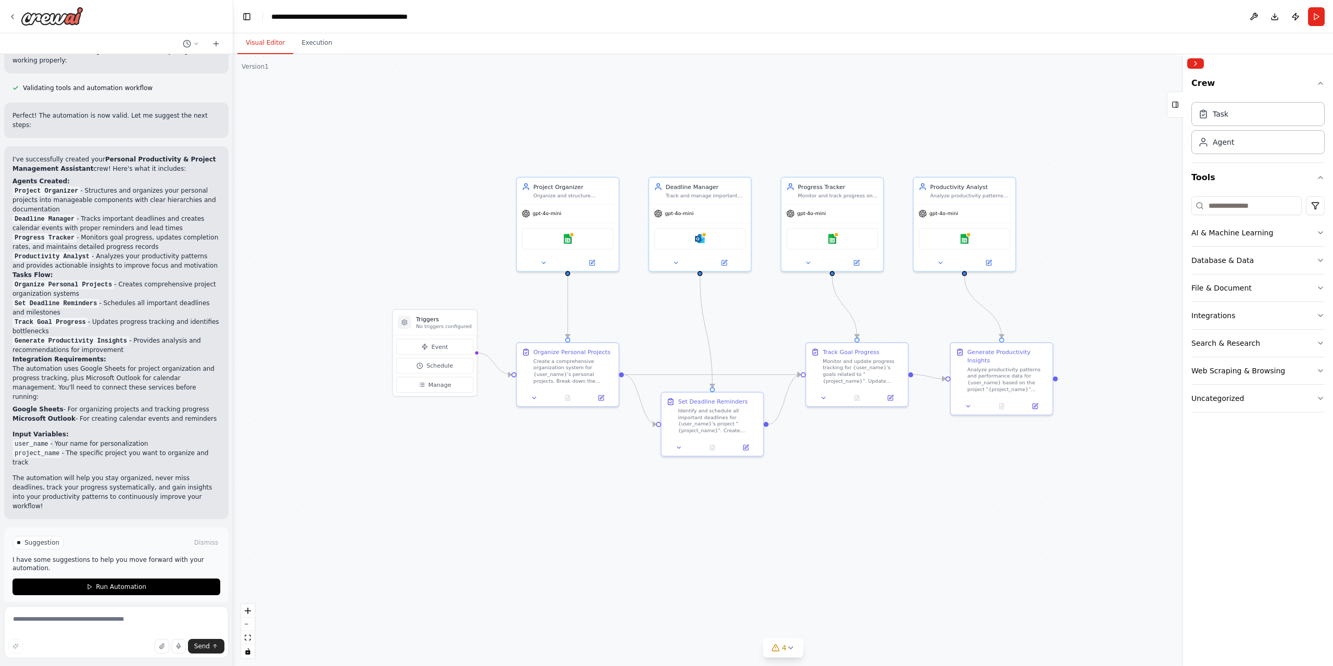
click at [886, 45] on div "Visual Editor Execution" at bounding box center [783, 43] width 1100 height 21
